Goal: Task Accomplishment & Management: Manage account settings

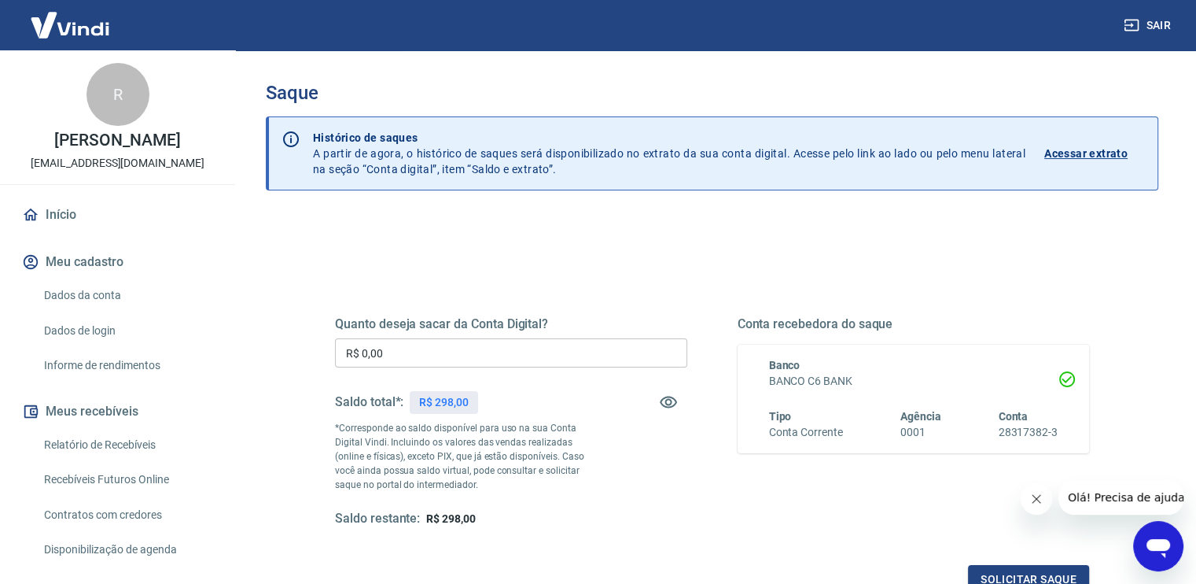
click at [434, 351] on input "R$ 0,00" at bounding box center [511, 352] width 352 height 29
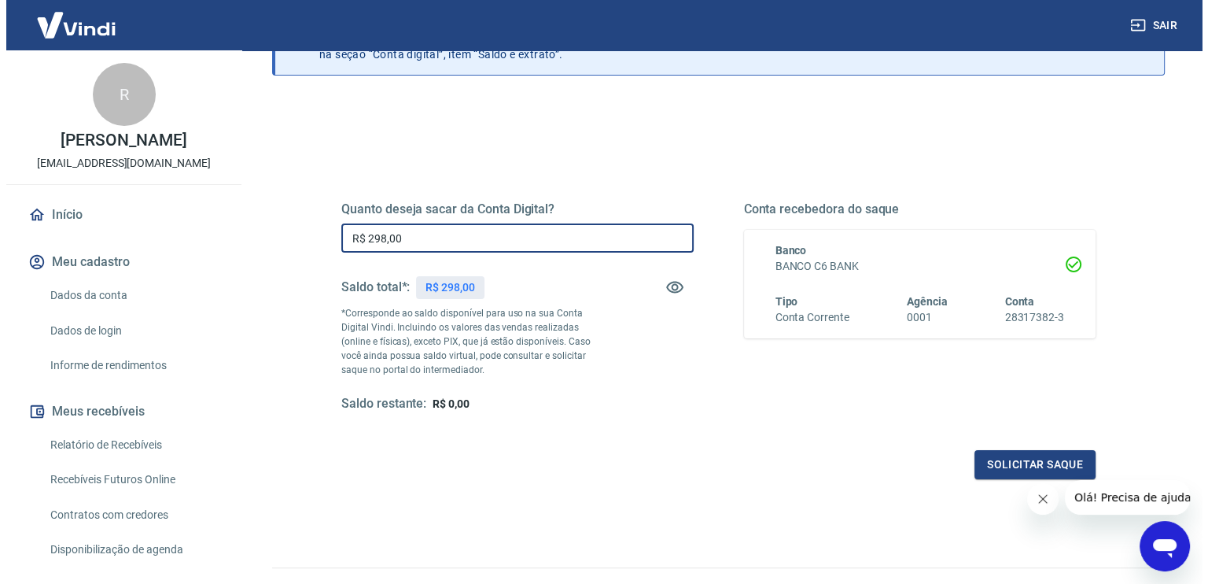
scroll to position [157, 0]
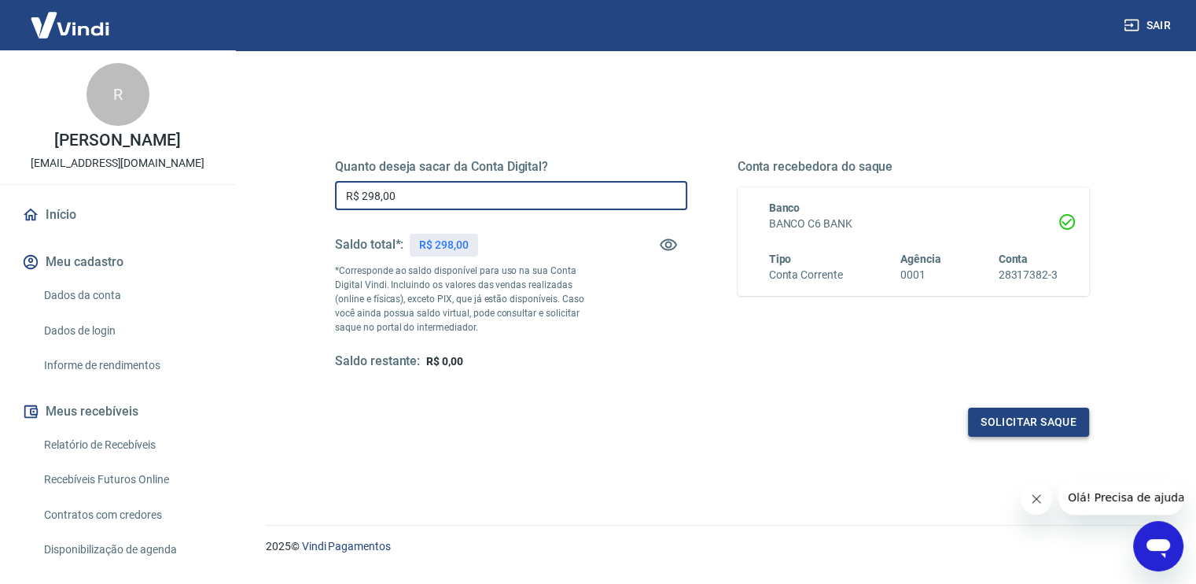
type input "R$ 298,00"
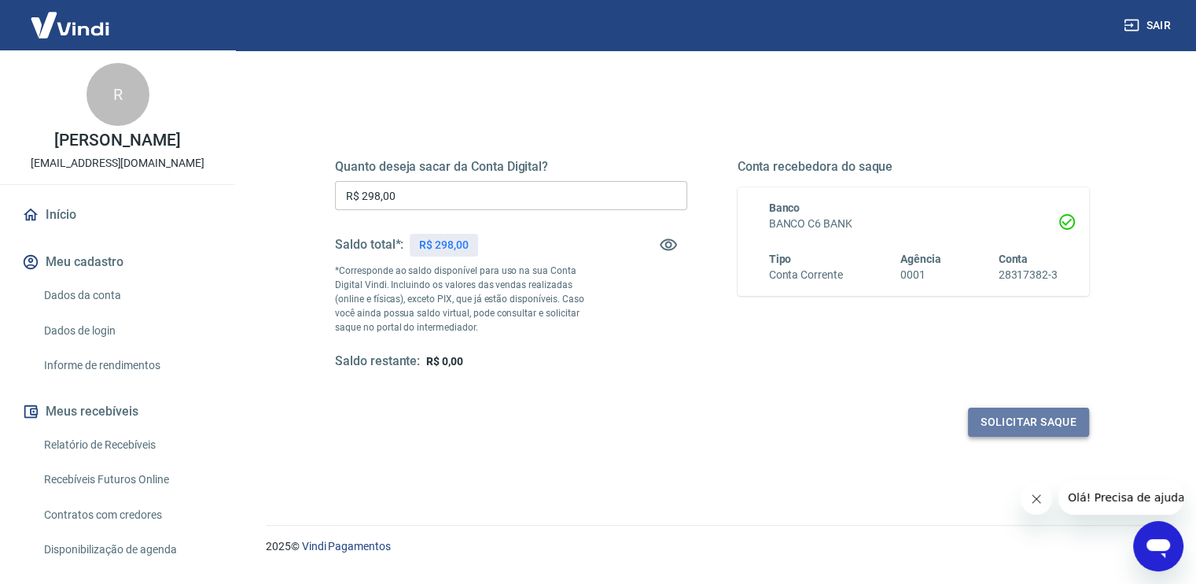
click at [986, 422] on button "Solicitar saque" at bounding box center [1028, 421] width 121 height 29
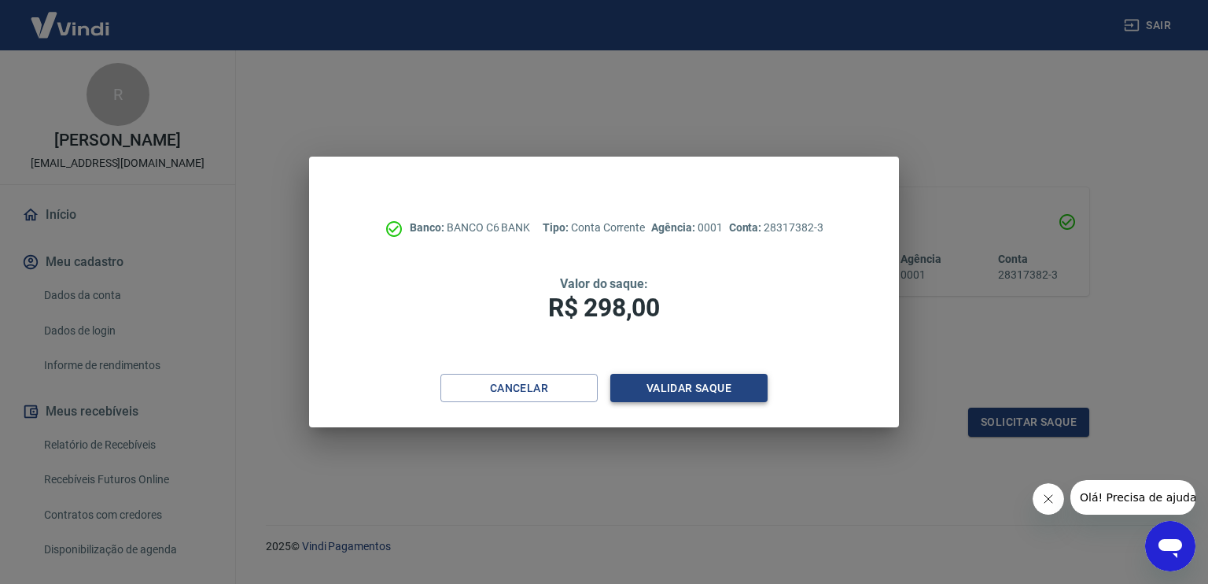
click at [671, 396] on button "Validar saque" at bounding box center [688, 388] width 157 height 29
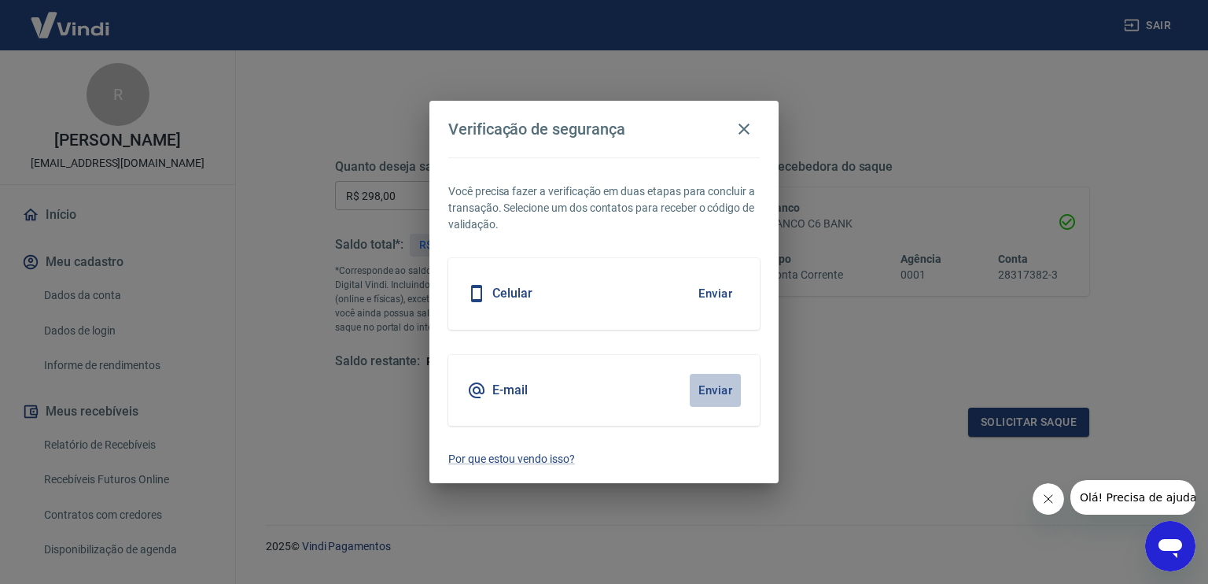
click at [714, 385] on button "Enviar" at bounding box center [715, 390] width 51 height 33
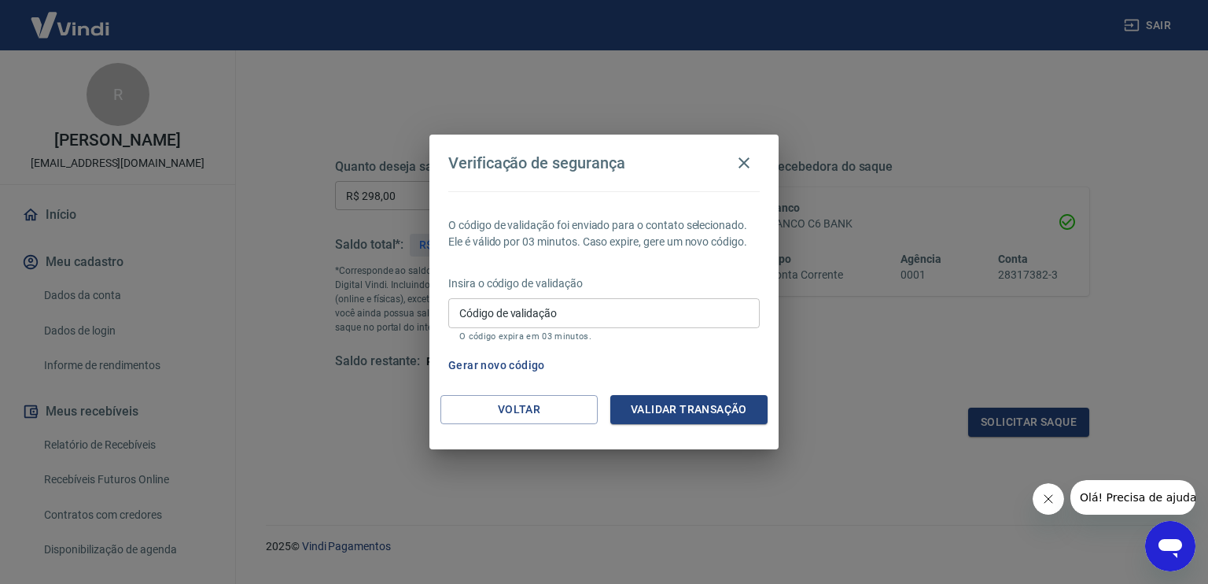
click at [584, 314] on input "Código de validação" at bounding box center [603, 312] width 311 height 29
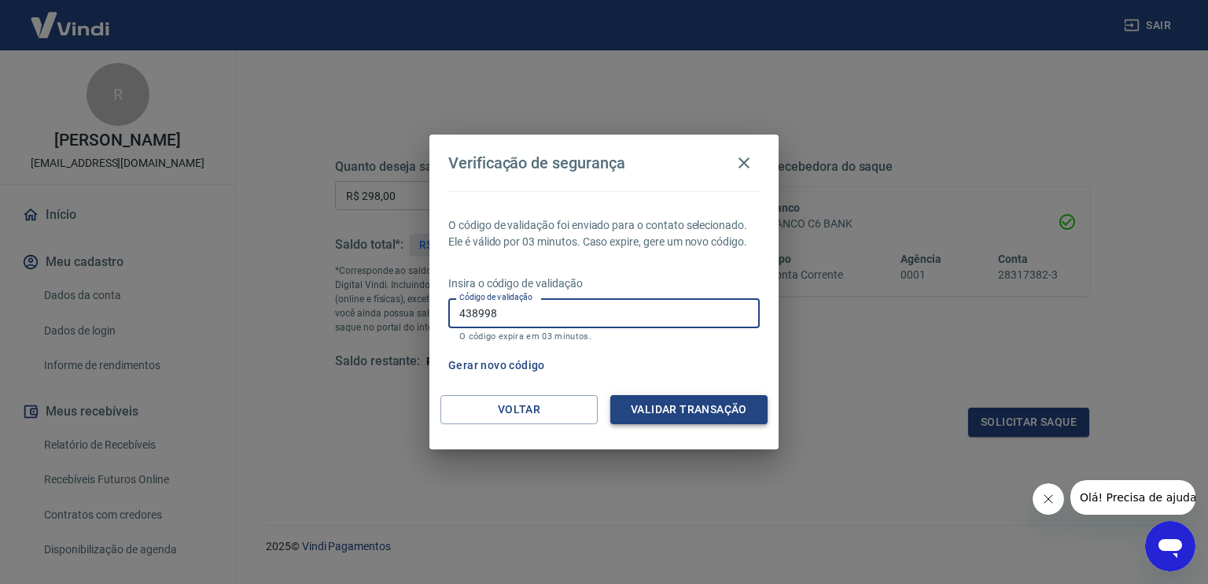
type input "438998"
click at [674, 403] on button "Validar transação" at bounding box center [688, 409] width 157 height 29
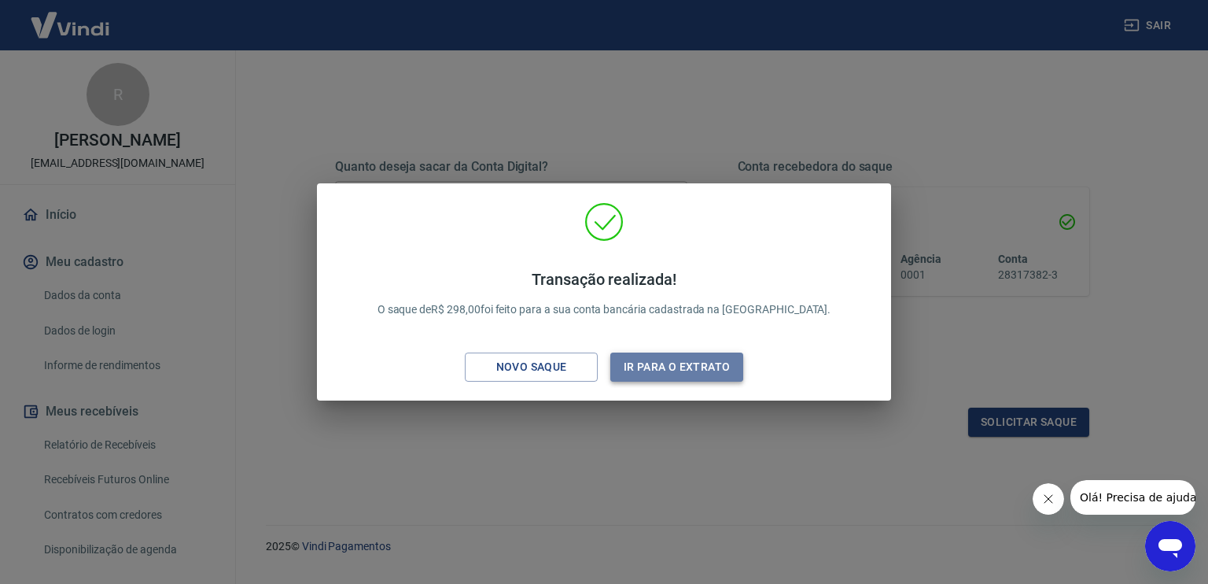
click at [661, 369] on button "Ir para o extrato" at bounding box center [676, 366] width 133 height 29
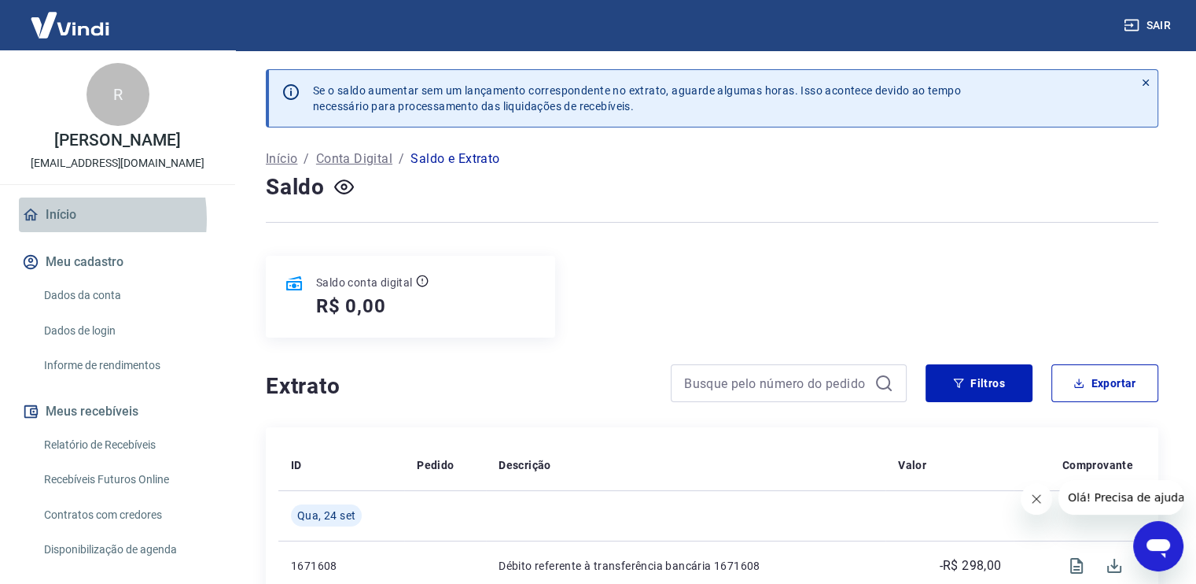
click at [52, 232] on link "Início" at bounding box center [117, 214] width 197 height 35
